Goal: Task Accomplishment & Management: Complete application form

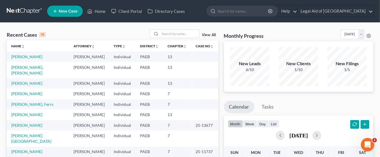
click at [75, 13] on span "New Case" at bounding box center [68, 11] width 19 height 4
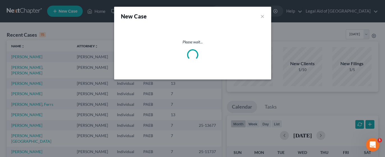
select select "67"
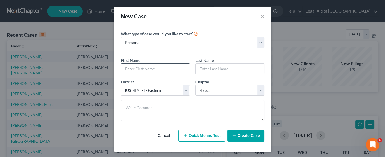
click at [157, 70] on input "text" at bounding box center [155, 69] width 68 height 11
type input "[PERSON_NAME]"
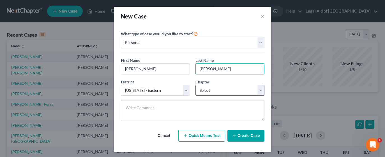
type input "[PERSON_NAME]"
click at [258, 92] on select "Select 7 11 12 13" at bounding box center [229, 90] width 69 height 11
select select "3"
click at [195, 85] on select "Select 7 11 12 13" at bounding box center [229, 90] width 69 height 11
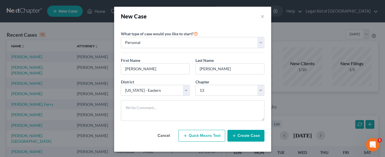
click at [245, 136] on button "Create Case" at bounding box center [245, 136] width 37 height 12
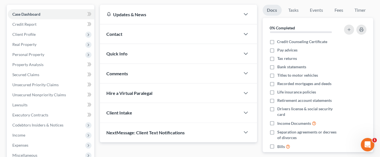
scroll to position [27, 0]
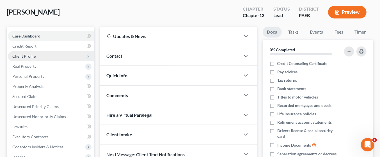
click at [37, 56] on span "Client Profile" at bounding box center [51, 56] width 86 height 10
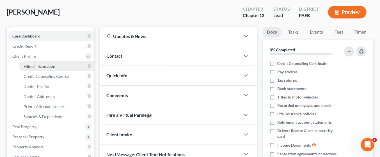
click at [59, 64] on link "Filing Information" at bounding box center [56, 66] width 75 height 10
select select "1"
select select "0"
select select "3"
select select "67"
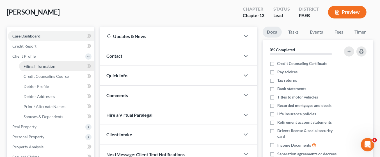
select select "39"
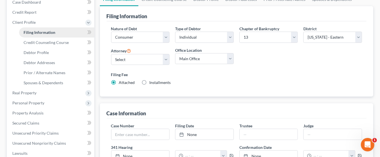
scroll to position [64, 0]
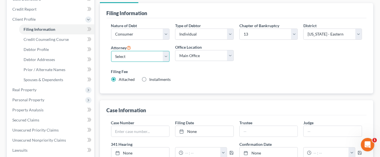
click at [167, 55] on select "Select [PERSON_NAME] - PAEB [PERSON_NAME] - PAEB [PERSON_NAME] - PAEB [PERSON_N…" at bounding box center [140, 56] width 59 height 11
select select "5"
click at [111, 51] on select "Select [PERSON_NAME] - PAEB [PERSON_NAME] - PAEB [PERSON_NAME] - PAEB [PERSON_N…" at bounding box center [140, 56] width 59 height 11
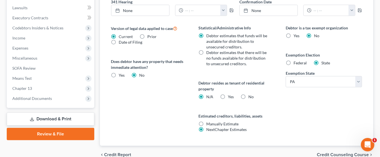
scroll to position [205, 0]
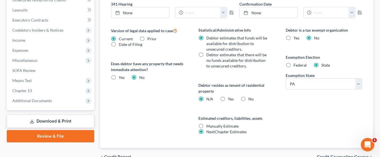
click at [293, 64] on label "Federal" at bounding box center [299, 66] width 13 height 6
click at [295, 64] on input "Federal" at bounding box center [297, 65] width 4 height 4
radio input "true"
radio input "false"
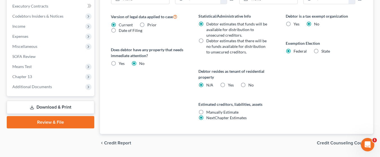
scroll to position [234, 0]
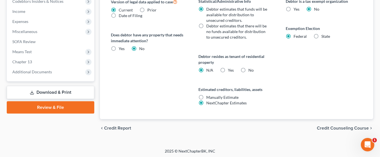
click at [336, 127] on span "Credit Counseling Course" at bounding box center [343, 128] width 52 height 4
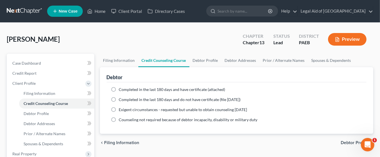
click at [119, 87] on label "Completed in the last 180 days and have certificate (attached)" at bounding box center [172, 90] width 106 height 6
click at [121, 87] on input "Completed in the last 180 days and have certificate (attached)" at bounding box center [123, 89] width 4 height 4
radio input "true"
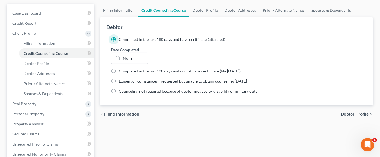
scroll to position [50, 0]
click at [358, 113] on span "Debtor Profile" at bounding box center [354, 114] width 28 height 4
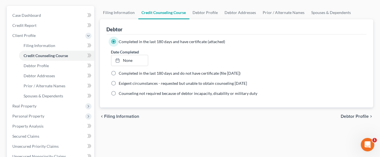
select select "0"
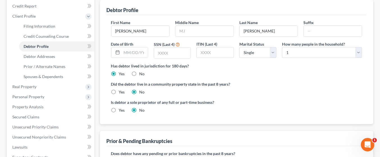
scroll to position [67, 0]
paste input "209-"
type input "2"
type input "9704"
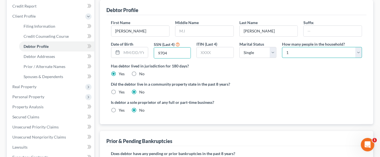
click at [359, 50] on select "Select 1 2 3 4 5 6 7 8 9 10 11 12 13 14 15 16 17 18 19 20" at bounding box center [322, 52] width 80 height 11
select select "1"
click at [282, 47] on select "Select 1 2 3 4 5 6 7 8 9 10 11 12 13 14 15 16 17 18 19 20" at bounding box center [322, 52] width 80 height 11
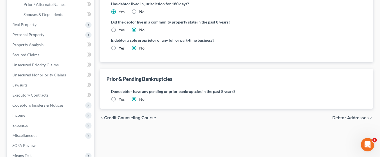
scroll to position [131, 0]
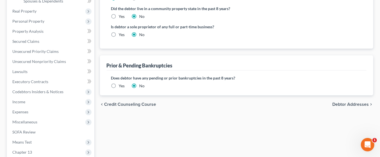
click at [356, 103] on span "Debtor Addresses" at bounding box center [350, 104] width 36 height 4
select select "0"
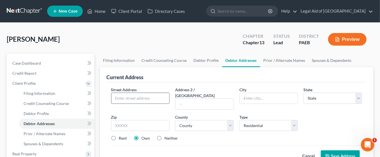
click at [146, 97] on input "text" at bounding box center [140, 98] width 58 height 11
type input "[STREET_ADDRESS][PERSON_NAME]"
click at [265, 97] on input "text" at bounding box center [268, 98] width 58 height 11
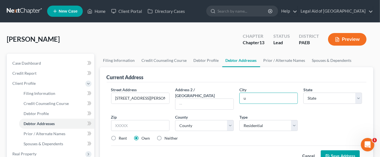
type input "Upper [PERSON_NAME]"
select select "39"
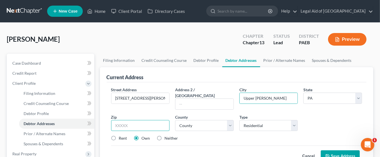
type input "19082"
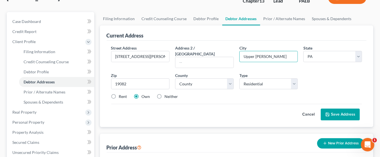
scroll to position [43, 0]
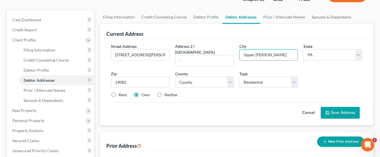
click at [346, 107] on button "Save Address" at bounding box center [339, 113] width 39 height 12
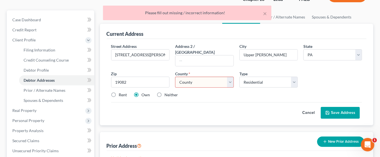
click at [230, 77] on select "County [GEOGRAPHIC_DATA] [GEOGRAPHIC_DATA] [GEOGRAPHIC_DATA] [GEOGRAPHIC_DATA] …" at bounding box center [204, 82] width 59 height 11
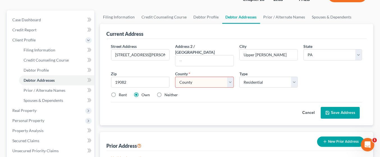
click at [229, 77] on select "County [GEOGRAPHIC_DATA] [GEOGRAPHIC_DATA] [GEOGRAPHIC_DATA] [GEOGRAPHIC_DATA] …" at bounding box center [204, 82] width 59 height 11
select select "14"
click at [175, 77] on select "County [GEOGRAPHIC_DATA] [GEOGRAPHIC_DATA] [GEOGRAPHIC_DATA] [GEOGRAPHIC_DATA] …" at bounding box center [204, 82] width 59 height 11
click at [344, 107] on button "Save Address" at bounding box center [339, 113] width 39 height 12
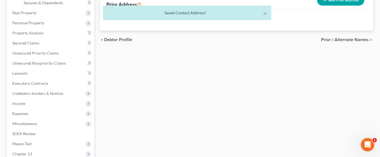
click at [353, 41] on span "Prior / Alternate Names" at bounding box center [345, 40] width 48 height 4
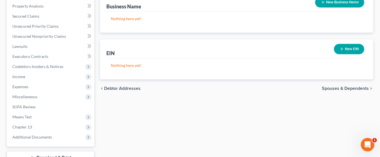
scroll to position [179, 0]
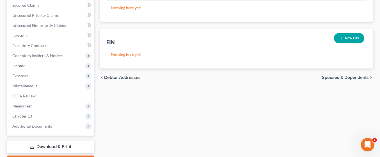
click at [359, 78] on span "Spouses & Dependents" at bounding box center [345, 77] width 47 height 4
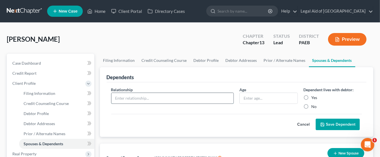
click at [147, 98] on input "text" at bounding box center [172, 98] width 122 height 11
type input "Son"
click at [259, 100] on input "text" at bounding box center [268, 98] width 58 height 11
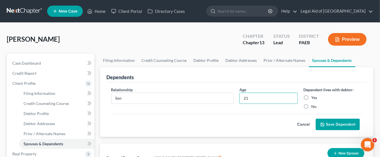
type input "21"
click at [311, 95] on label "Yes" at bounding box center [314, 98] width 6 height 6
click at [313, 95] on input "Yes" at bounding box center [315, 97] width 4 height 4
radio input "true"
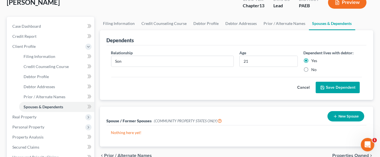
scroll to position [39, 0]
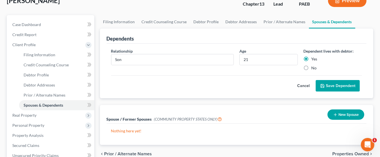
click at [347, 85] on button "Save Dependent" at bounding box center [337, 86] width 44 height 12
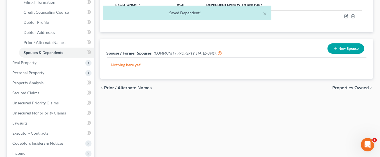
scroll to position [96, 0]
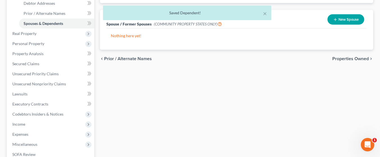
click at [355, 57] on span "Properties Owned" at bounding box center [350, 59] width 36 height 4
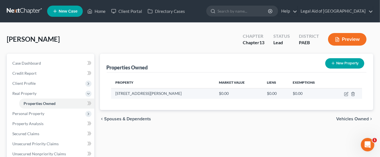
click at [214, 93] on td "$0.00" at bounding box center [238, 93] width 48 height 11
click at [346, 93] on icon "button" at bounding box center [346, 94] width 4 height 4
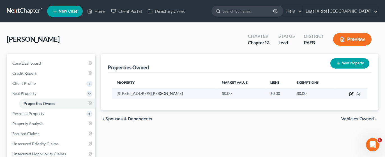
select select "39"
select select "14"
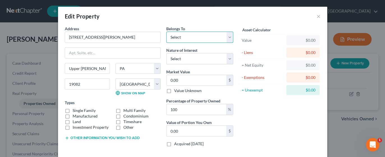
click at [226, 38] on select "Select Debtor 1 Only Debtor 2 Only Debtor 1 And Debtor 2 Only At Least One Of T…" at bounding box center [199, 37] width 67 height 11
select select "0"
click at [166, 32] on select "Select Debtor 1 Only Debtor 2 Only Debtor 1 And Debtor 2 Only At Least One Of T…" at bounding box center [199, 37] width 67 height 11
click at [180, 77] on input "0.00" at bounding box center [197, 80] width 60 height 11
type input "1"
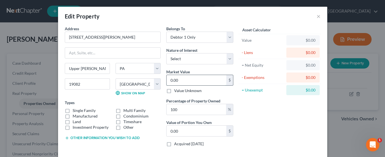
type input "1.00"
type input "14"
type input "14.00"
type input "149"
type input "149.00"
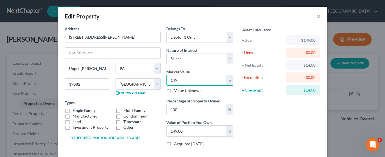
type input "1490"
type input "1,490.00"
type input "1,4900"
type input "14,900.00"
type input "14,9000"
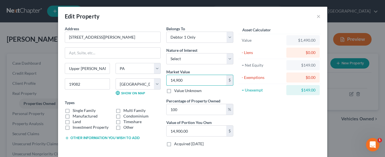
type input "149,000.00"
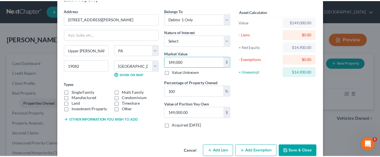
scroll to position [28, 0]
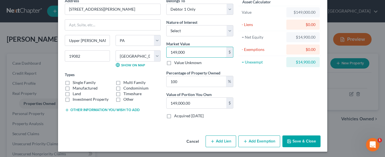
type input "149,000"
click at [304, 139] on button "Save & Close" at bounding box center [301, 142] width 38 height 12
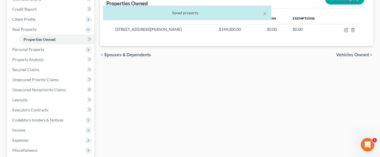
scroll to position [66, 0]
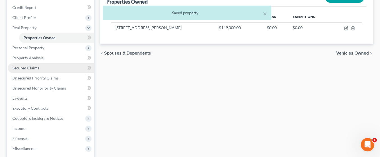
click at [38, 70] on span "Secured Claims" at bounding box center [25, 68] width 27 height 5
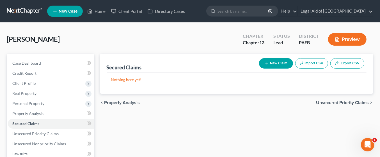
click at [278, 63] on button "New Claim" at bounding box center [276, 63] width 34 height 10
select select "0"
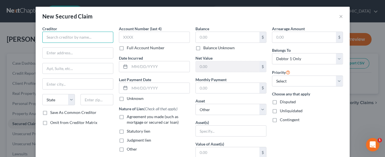
click at [69, 36] on input "text" at bounding box center [77, 37] width 71 height 11
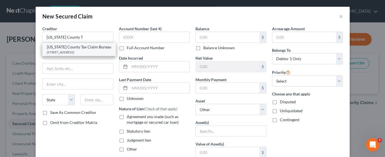
click at [91, 50] on div "[US_STATE] County Tax Claim Bureau" at bounding box center [79, 47] width 64 height 6
type input "[US_STATE] County Tax Claim Bureau"
type input "[STREET_ADDRESS]"
type input "Media"
select select "39"
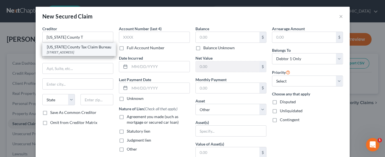
type input "19063"
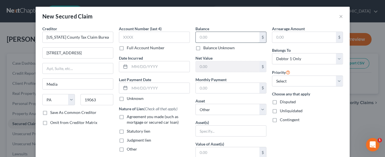
click at [221, 34] on input "text" at bounding box center [228, 37] width 64 height 11
type input "25,000"
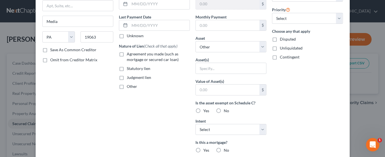
scroll to position [63, 0]
click at [127, 68] on label "Statutory lien" at bounding box center [139, 69] width 24 height 6
click at [129, 68] on input "Statutory lien" at bounding box center [131, 68] width 4 height 4
checkbox input "true"
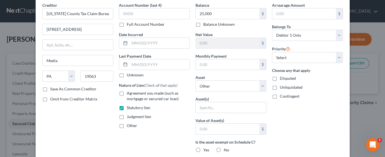
scroll to position [23, 0]
click at [231, 127] on input "text" at bounding box center [228, 129] width 64 height 11
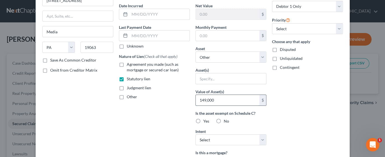
scroll to position [53, 0]
type input "149,000"
click at [253, 139] on select "Select Surrender Redeem Reaffirm Avoid Other" at bounding box center [230, 139] width 71 height 11
click at [297, 116] on div "Arrearage Amount $ Belongs To * Select Debtor 1 Only Debtor 2 Only Debtor 1 And…" at bounding box center [307, 98] width 77 height 250
click at [203, 119] on label "Yes" at bounding box center [206, 121] width 6 height 6
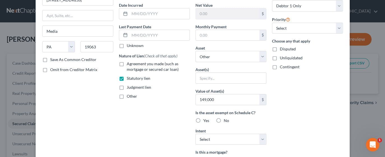
click at [205, 119] on input "Yes" at bounding box center [207, 120] width 4 height 4
radio input "true"
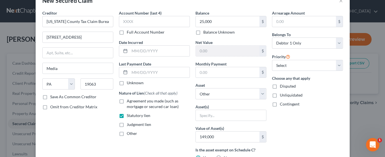
scroll to position [14, 0]
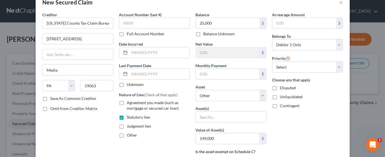
click at [18, 146] on div "New Secured Claim × Creditor * [US_STATE] County Tax Claim Bureau [GEOGRAPHIC_D…" at bounding box center [192, 78] width 385 height 157
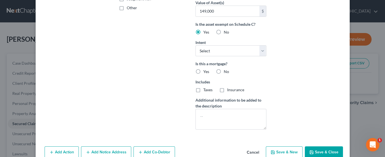
scroll to position [152, 0]
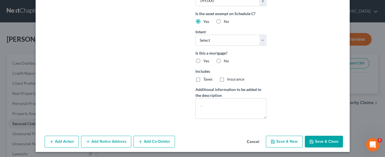
click at [327, 143] on button "Save & Close" at bounding box center [324, 142] width 38 height 12
select select
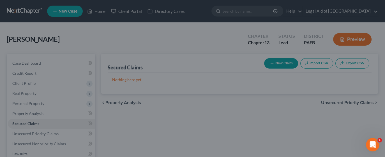
type input "25,000.00"
type input "149,000"
type input "0.00"
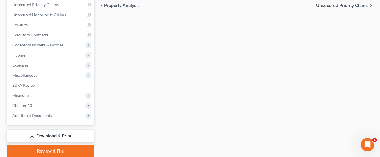
scroll to position [130, 0]
click at [62, 137] on link "Download & Print" at bounding box center [50, 135] width 87 height 13
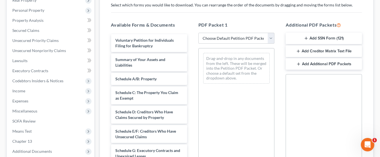
scroll to position [94, 0]
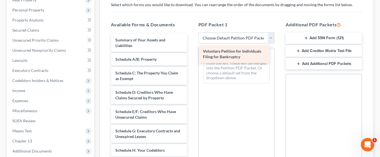
drag, startPoint x: 131, startPoint y: 45, endPoint x: 219, endPoint y: 57, distance: 88.3
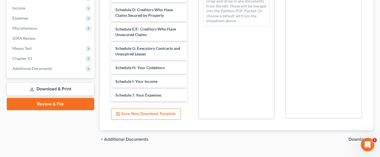
scroll to position [188, 0]
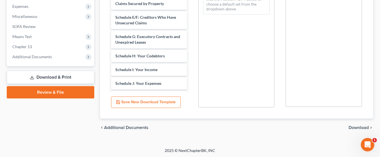
click at [355, 128] on span "Download" at bounding box center [358, 128] width 20 height 4
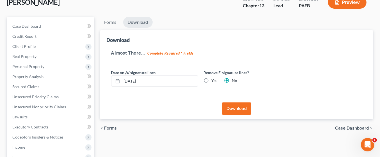
scroll to position [37, 0]
click at [240, 108] on button "Download" at bounding box center [236, 108] width 29 height 12
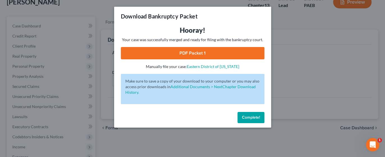
click at [235, 48] on link "PDF Packet 1" at bounding box center [193, 53] width 144 height 12
click at [256, 117] on span "Complete!" at bounding box center [251, 117] width 18 height 5
